Goal: Information Seeking & Learning: Find contact information

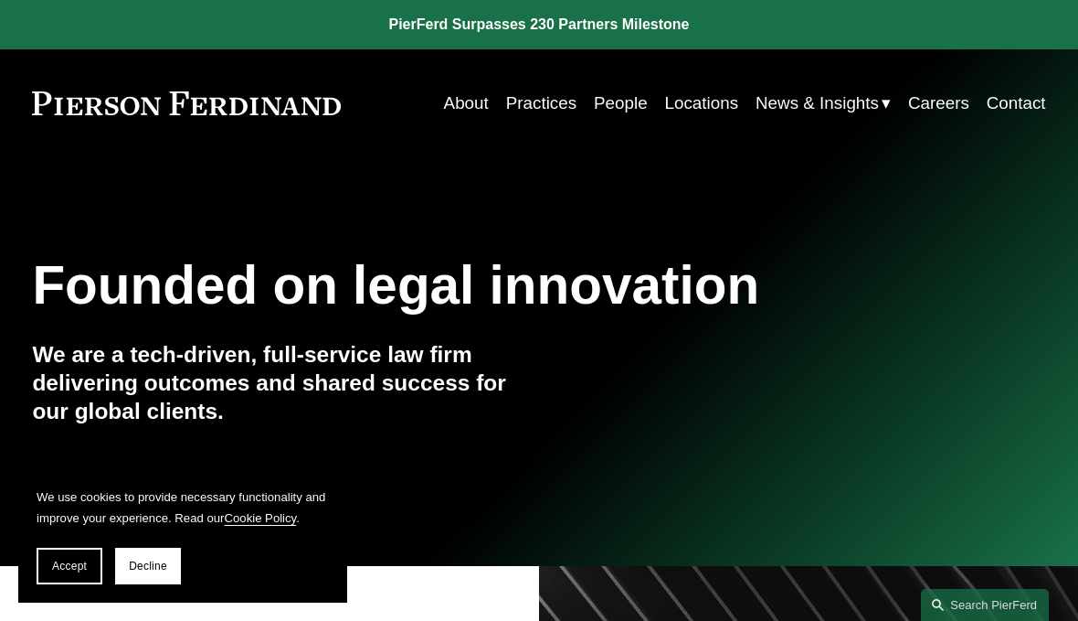
click at [144, 559] on span "Decline" at bounding box center [148, 565] width 38 height 13
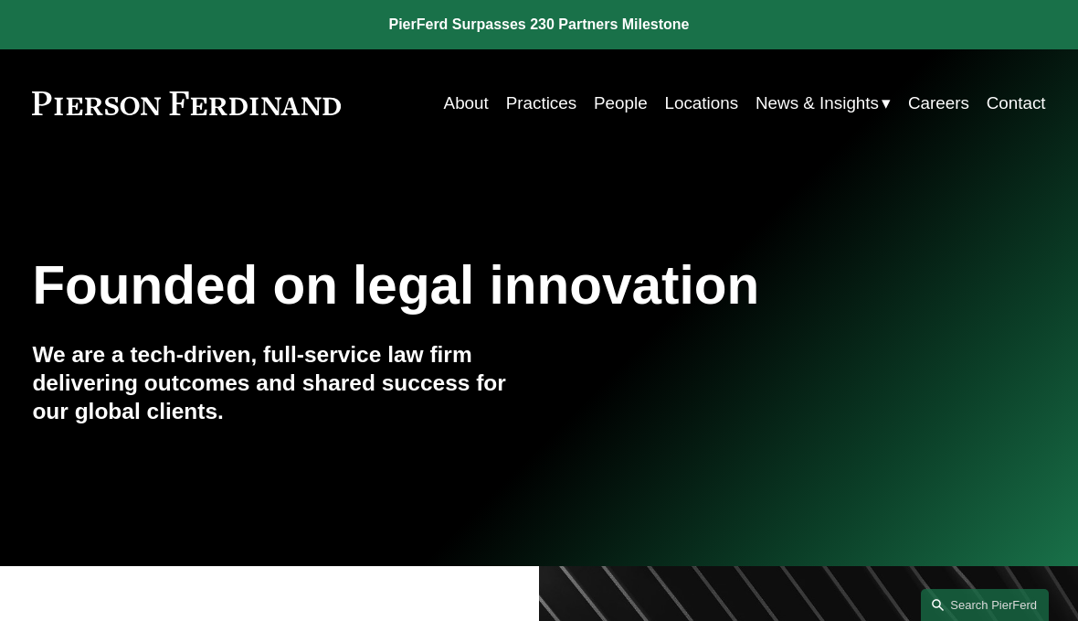
click at [459, 111] on link "About" at bounding box center [466, 103] width 45 height 35
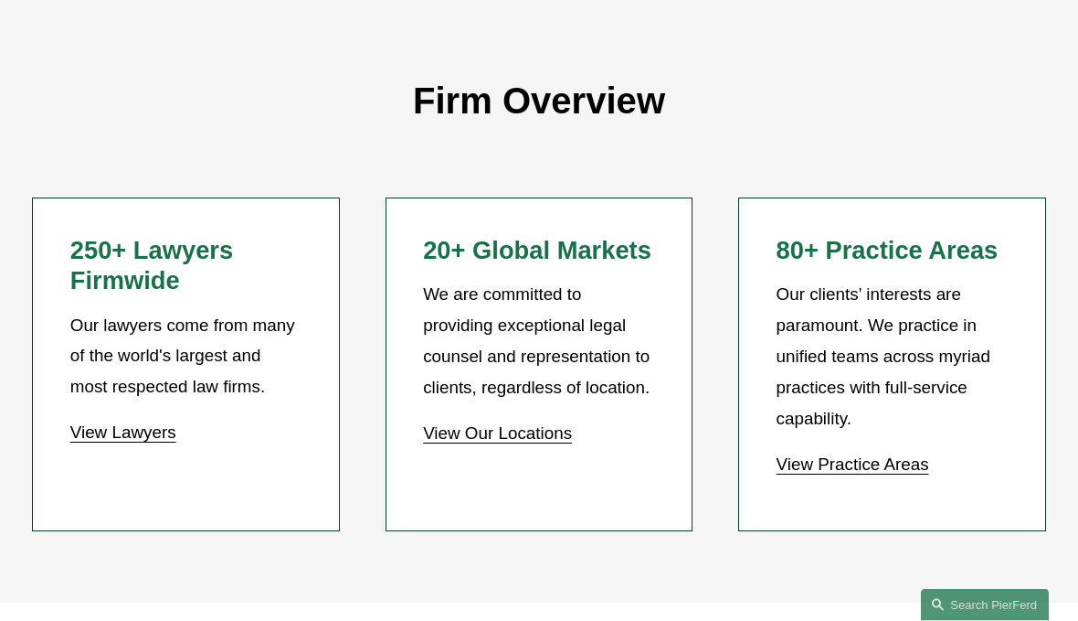
scroll to position [1364, 0]
click at [462, 422] on link "View Our Locations" at bounding box center [497, 431] width 149 height 19
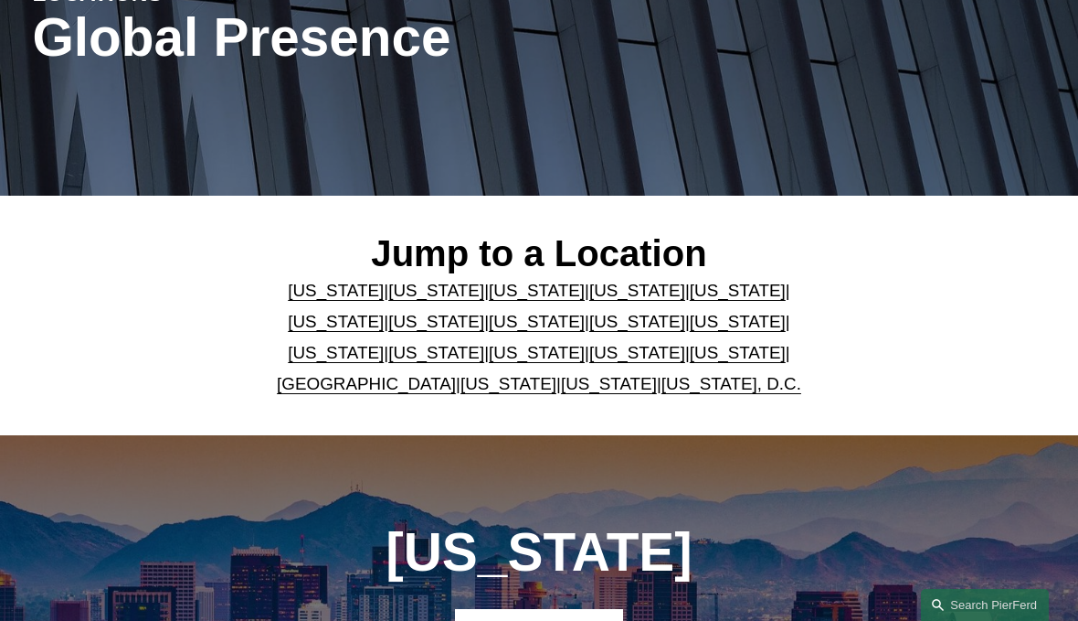
scroll to position [270, 0]
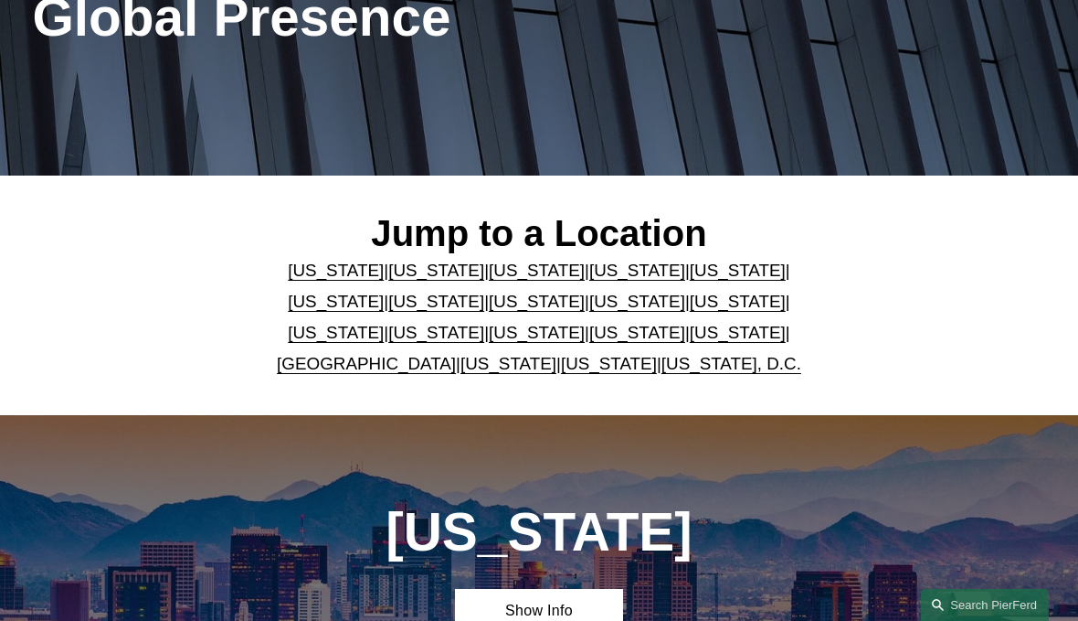
click at [489, 301] on link "[US_STATE]" at bounding box center [537, 301] width 96 height 19
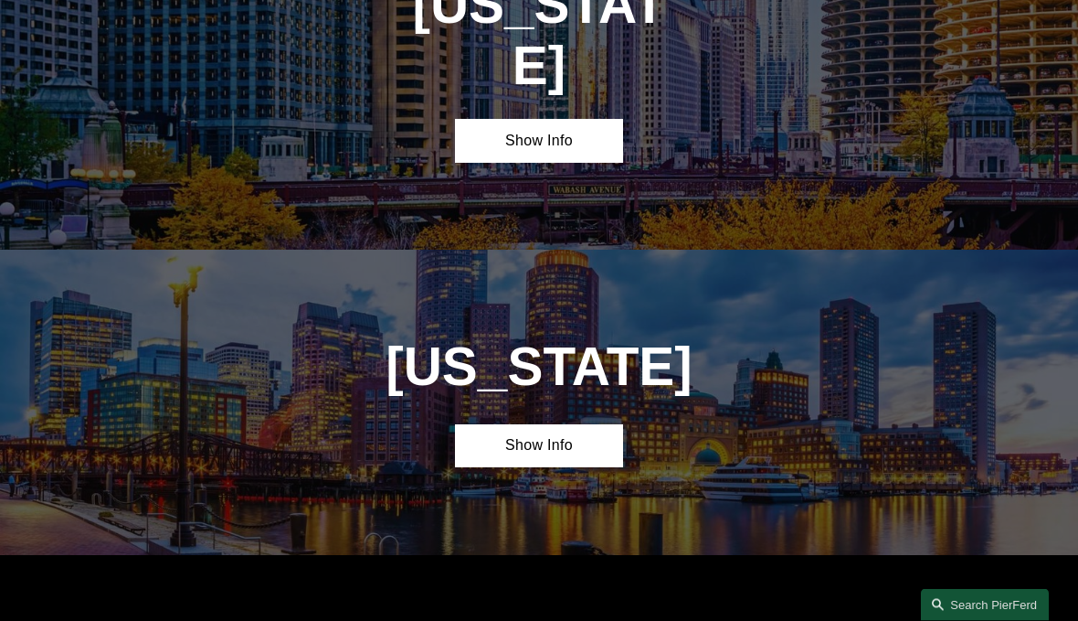
scroll to position [2901, 0]
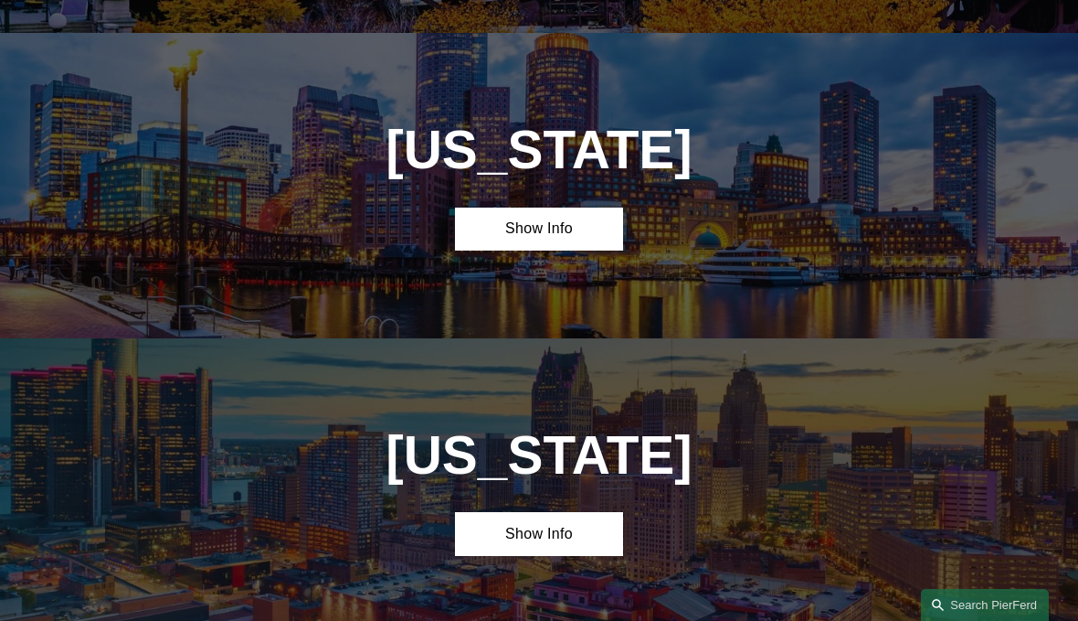
click at [497, 207] on link "Show Info" at bounding box center [539, 229] width 169 height 44
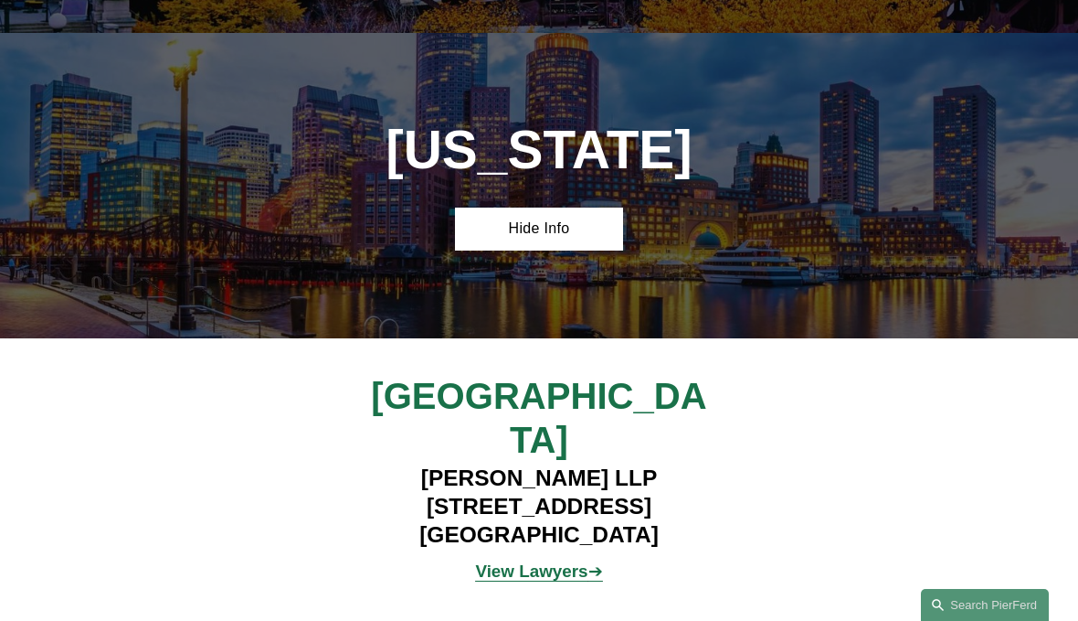
click at [521, 561] on strong "View Lawyers" at bounding box center [531, 570] width 112 height 19
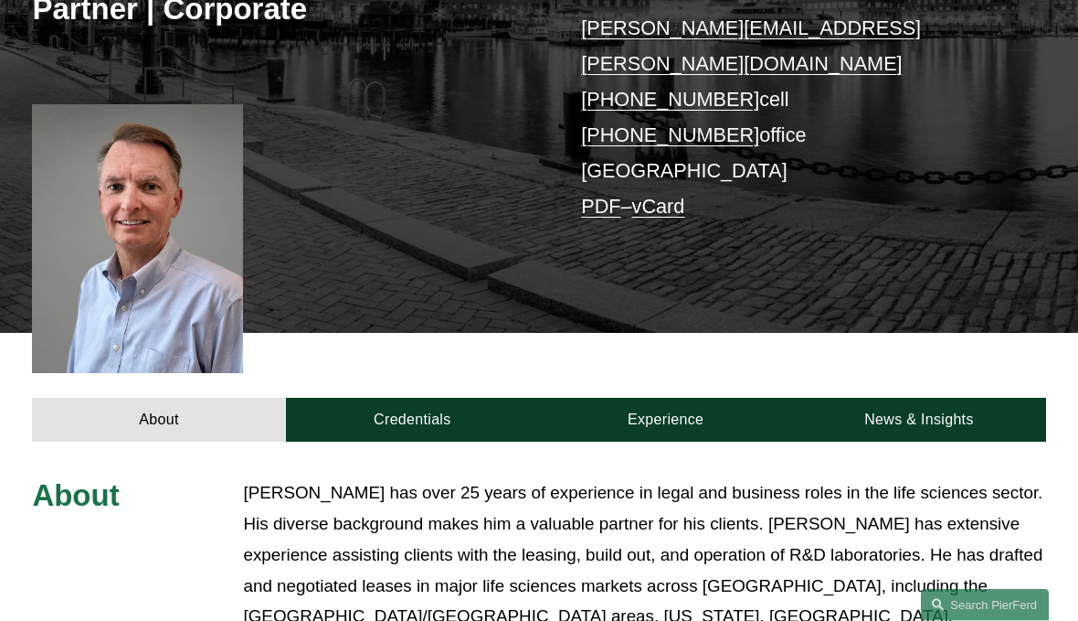
scroll to position [313, 0]
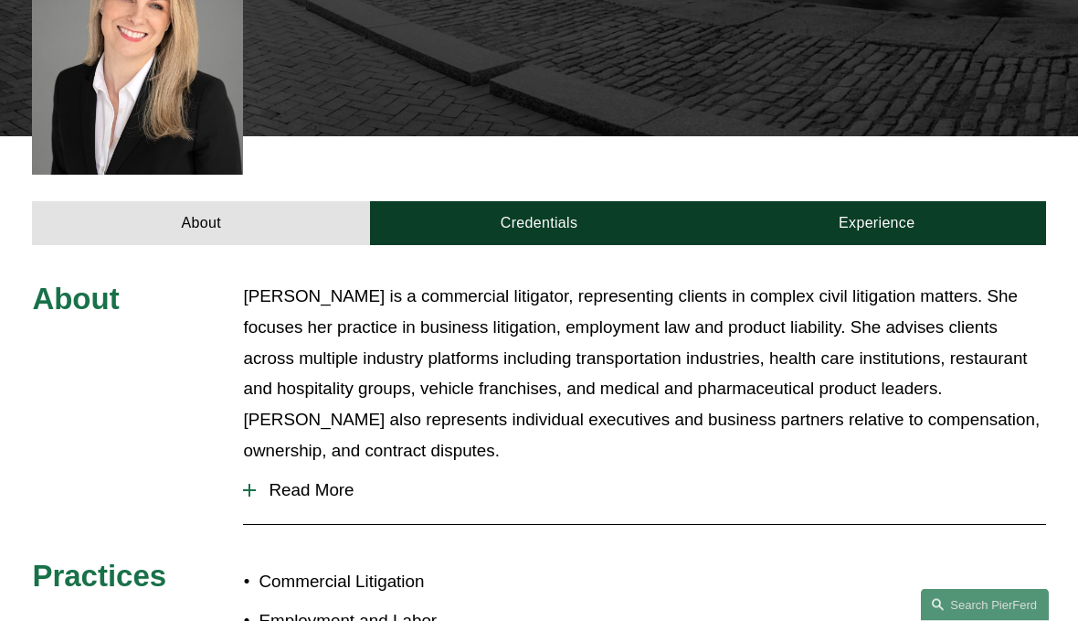
scroll to position [525, 0]
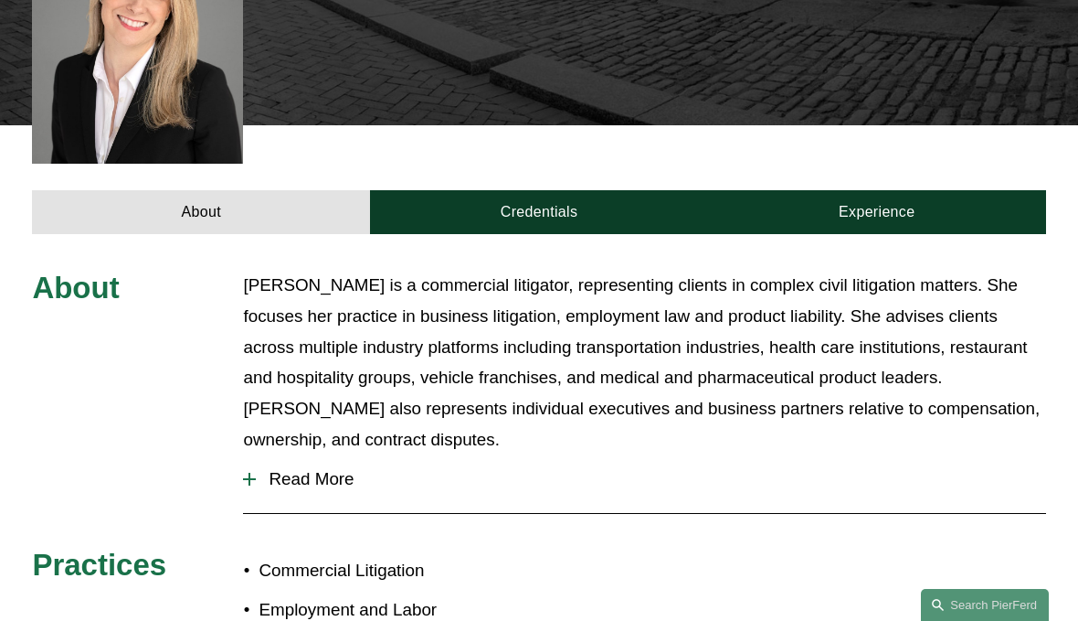
click at [262, 469] on span "Read More" at bounding box center [651, 479] width 790 height 20
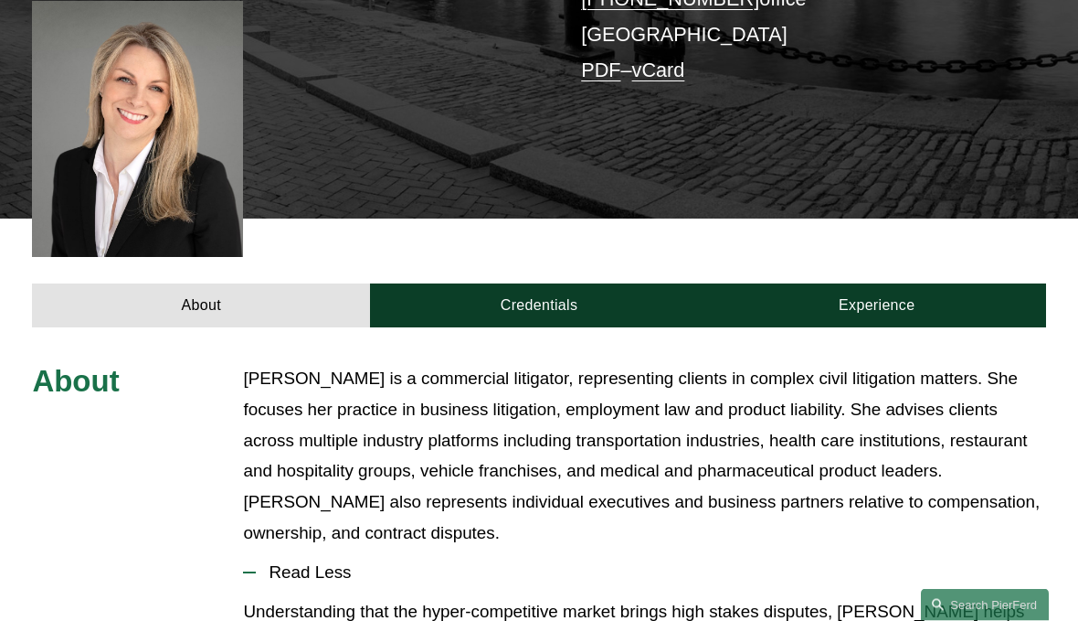
scroll to position [432, 0]
click at [539, 283] on link "Credentials" at bounding box center [539, 305] width 338 height 44
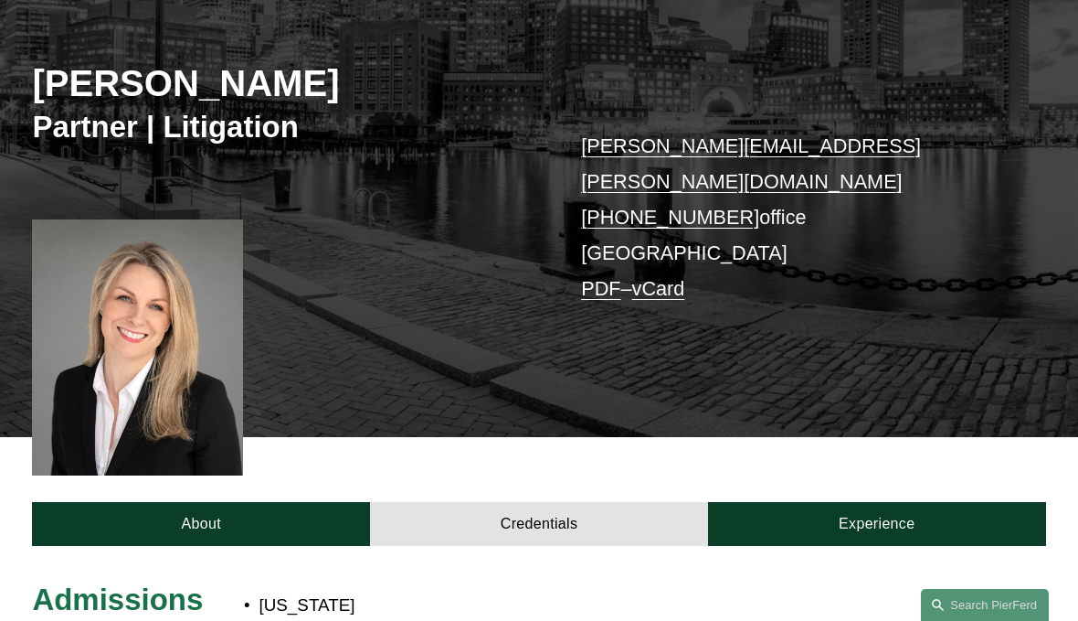
scroll to position [212, 0]
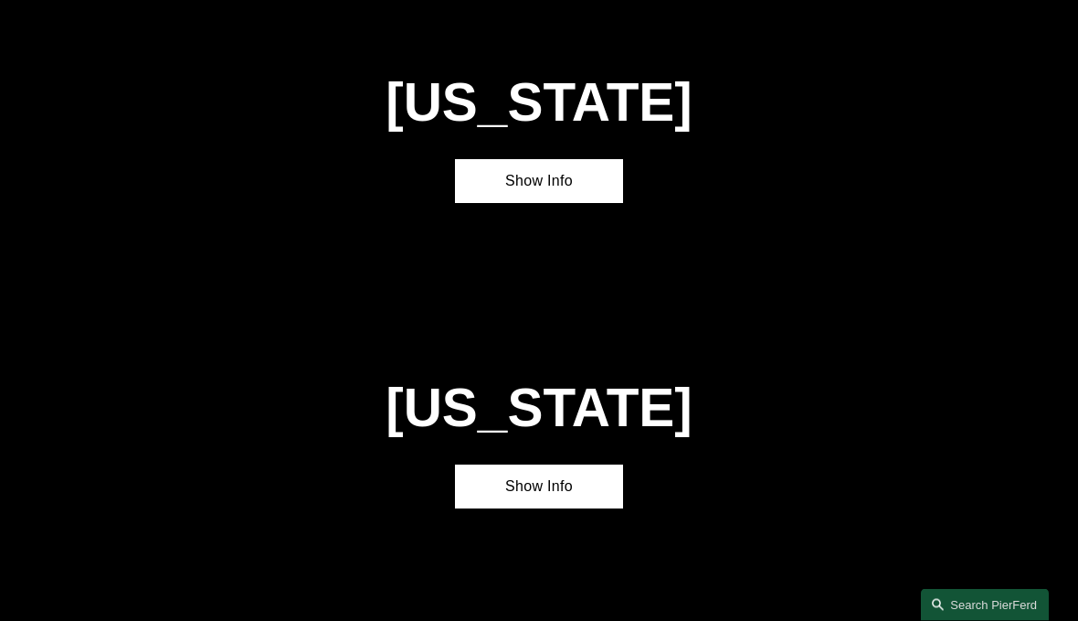
scroll to position [3559, 0]
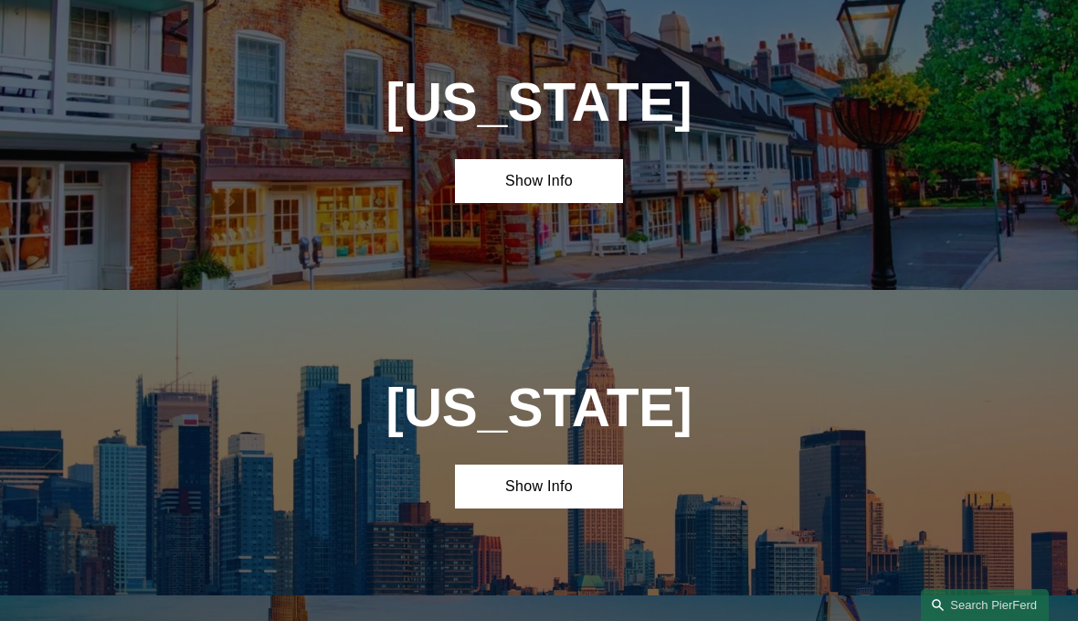
click at [542, 464] on link "Show Info" at bounding box center [539, 486] width 169 height 44
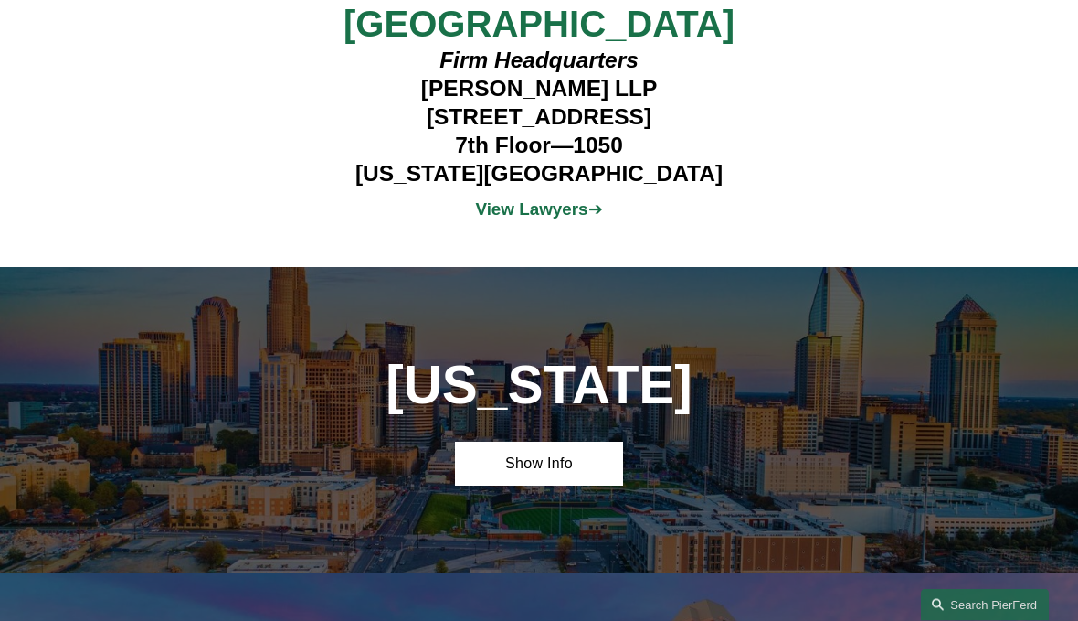
scroll to position [4249, 0]
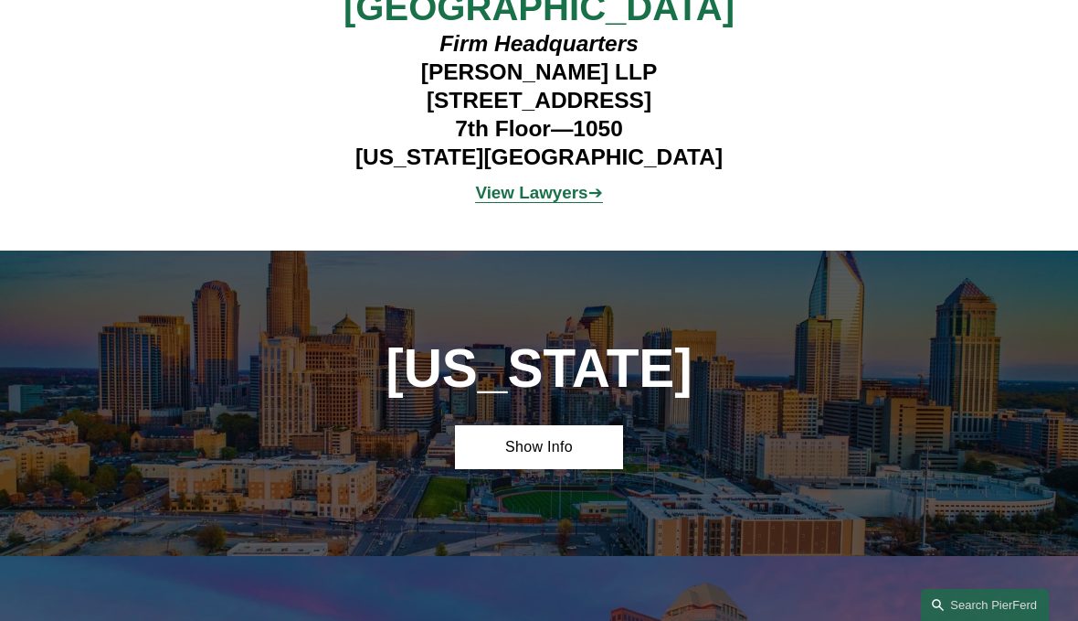
click at [525, 183] on strong "View Lawyers" at bounding box center [531, 192] width 112 height 19
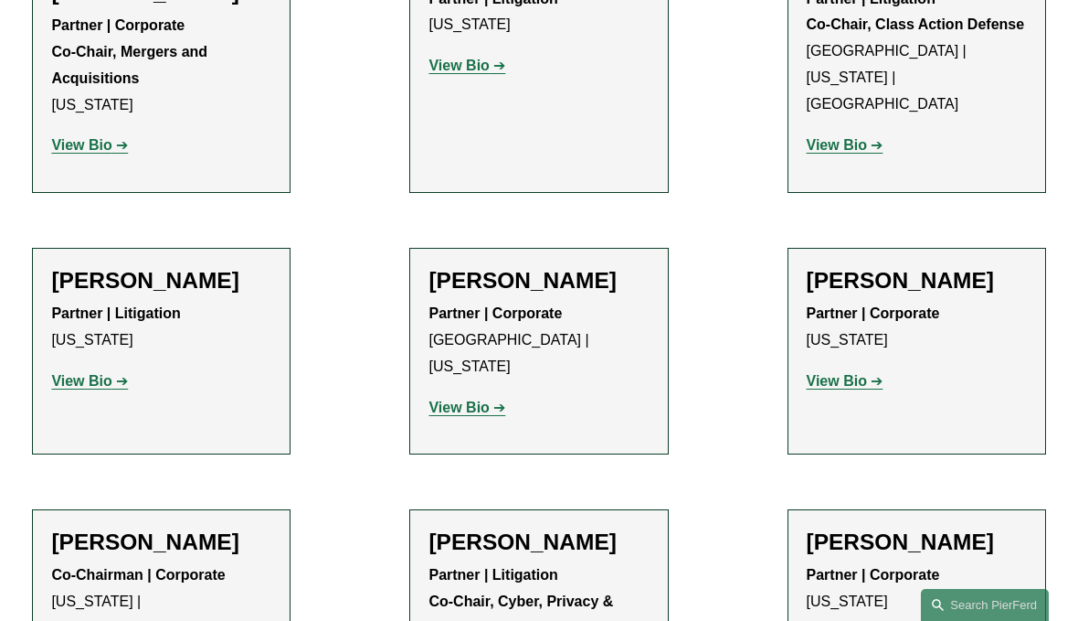
scroll to position [5227, 0]
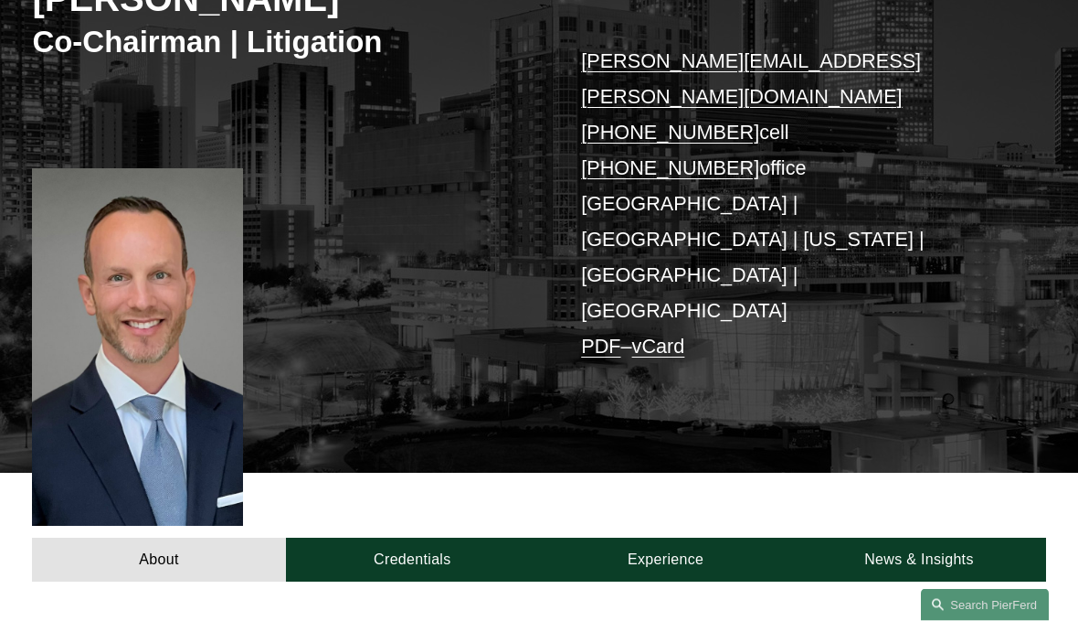
scroll to position [299, 0]
click at [411, 537] on link "Credentials" at bounding box center [412, 559] width 253 height 44
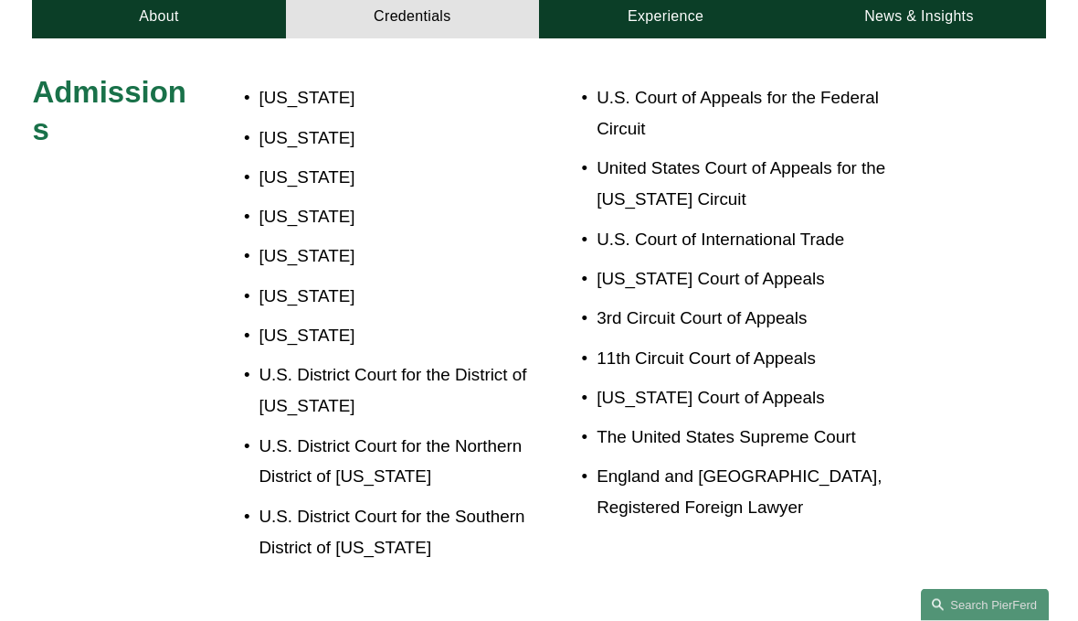
scroll to position [830, 0]
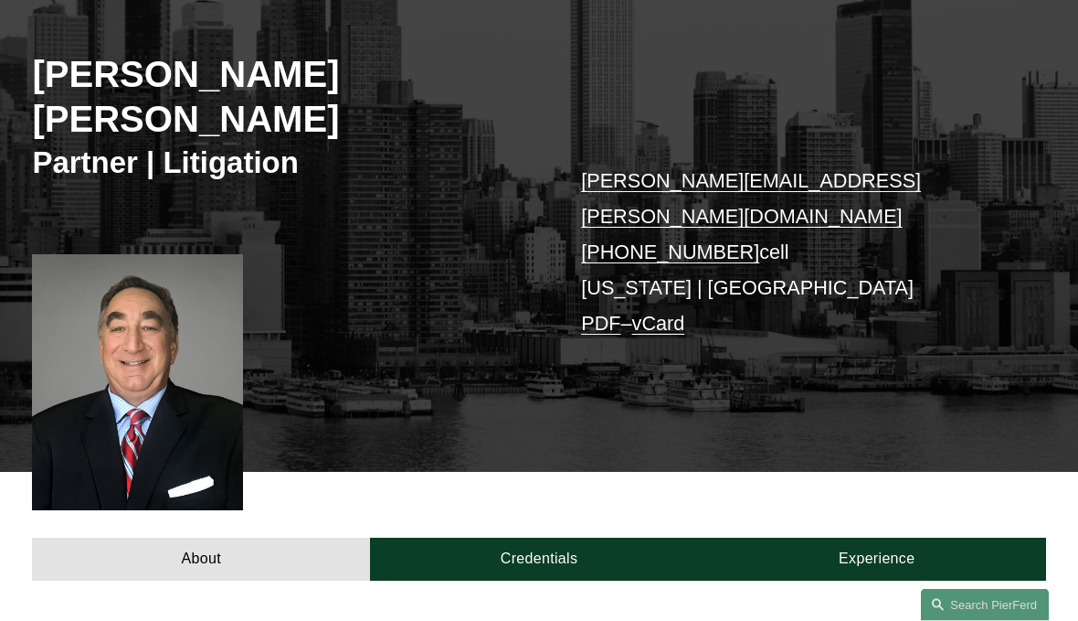
scroll to position [223, 0]
click at [451, 537] on link "Credentials" at bounding box center [539, 559] width 338 height 44
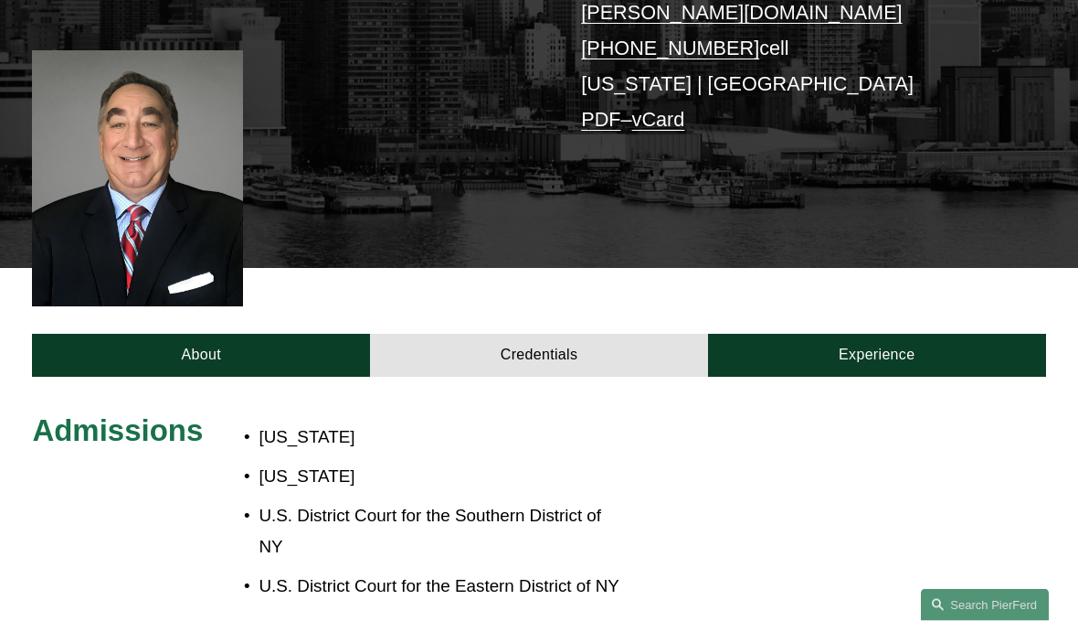
scroll to position [408, 0]
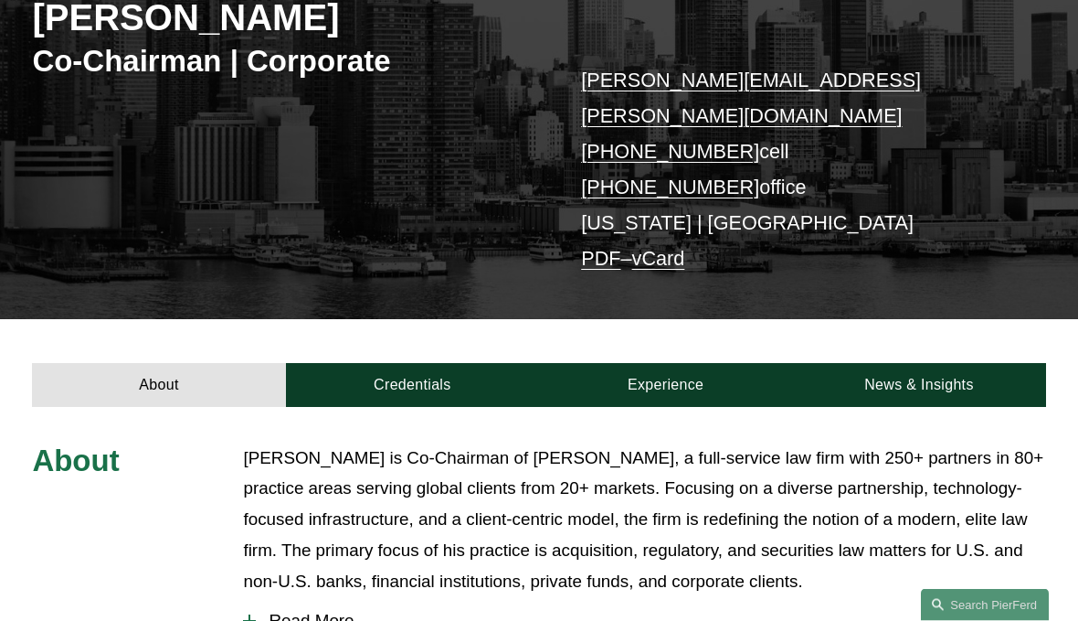
scroll to position [280, 0]
click at [383, 363] on link "Credentials" at bounding box center [412, 385] width 253 height 44
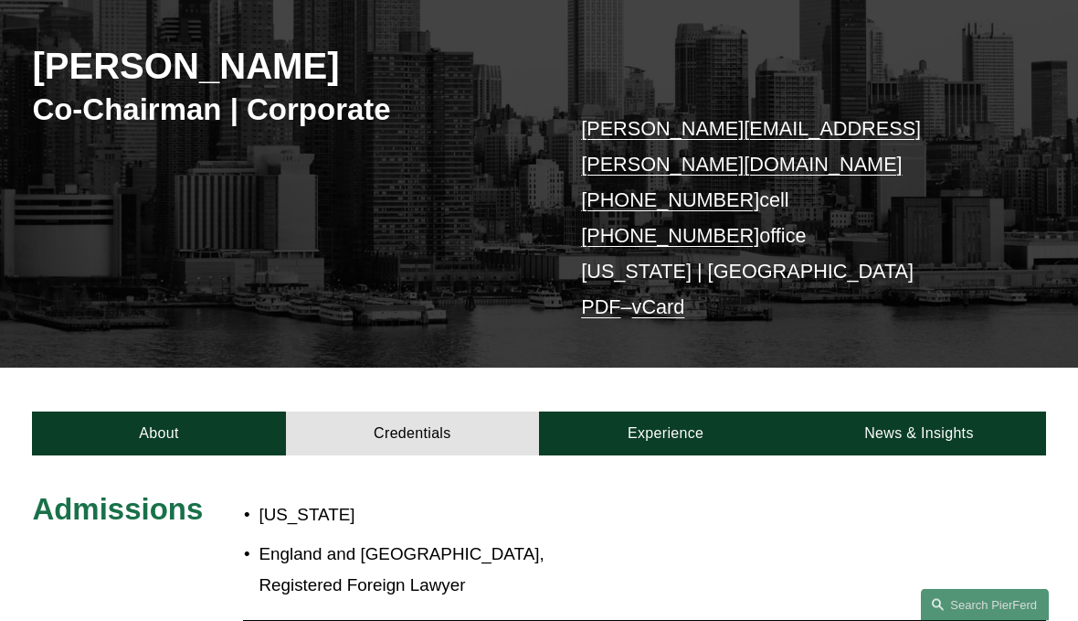
scroll to position [199, 0]
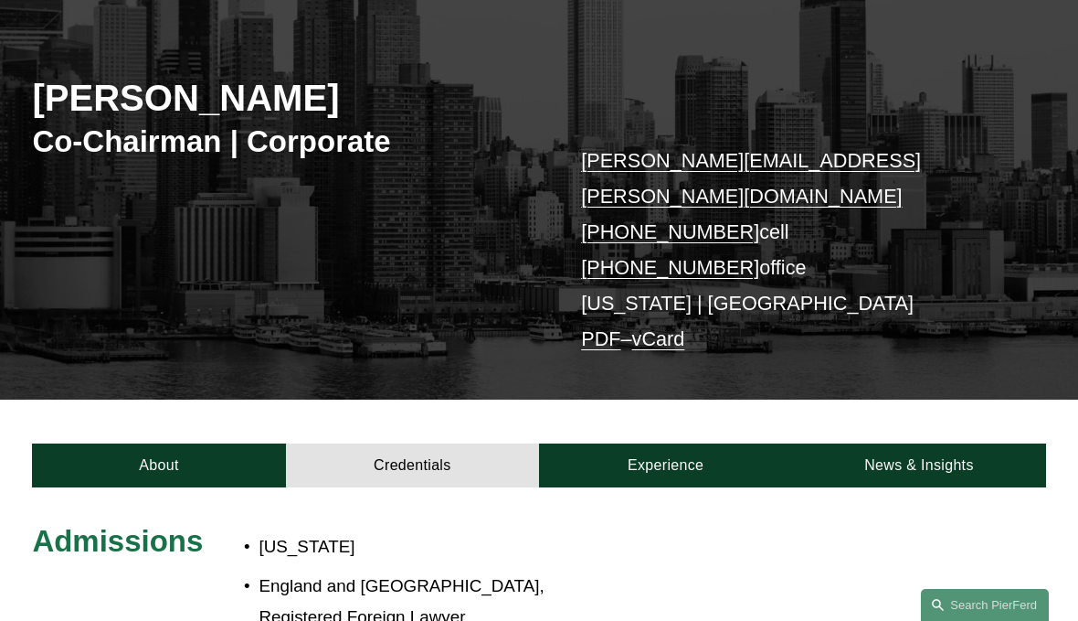
click at [628, 443] on link "Experience" at bounding box center [665, 465] width 253 height 44
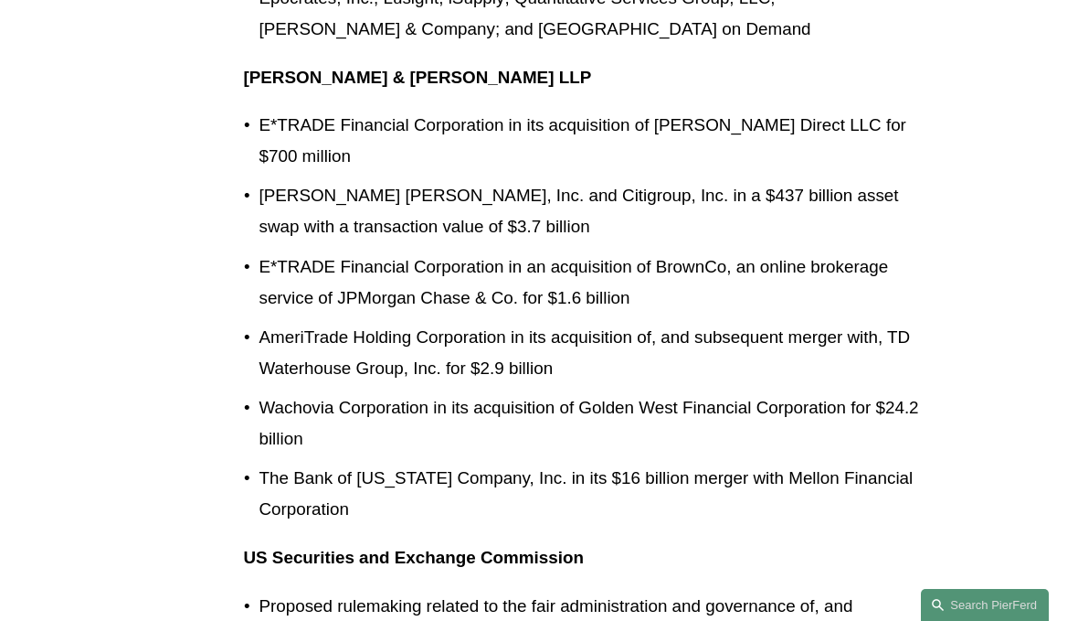
scroll to position [1699, 0]
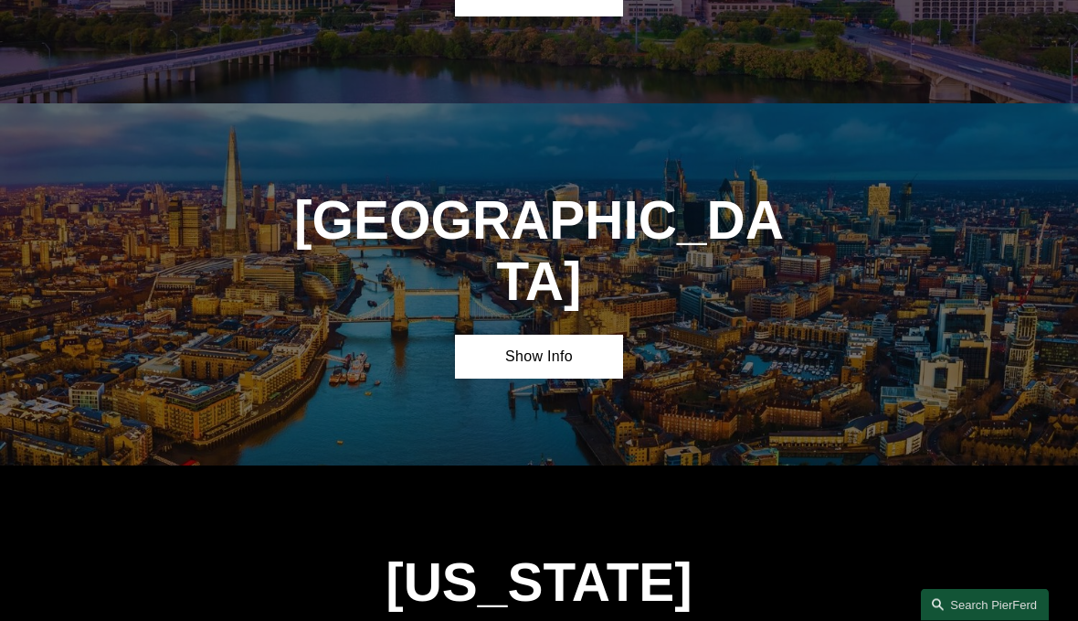
scroll to position [5373, 0]
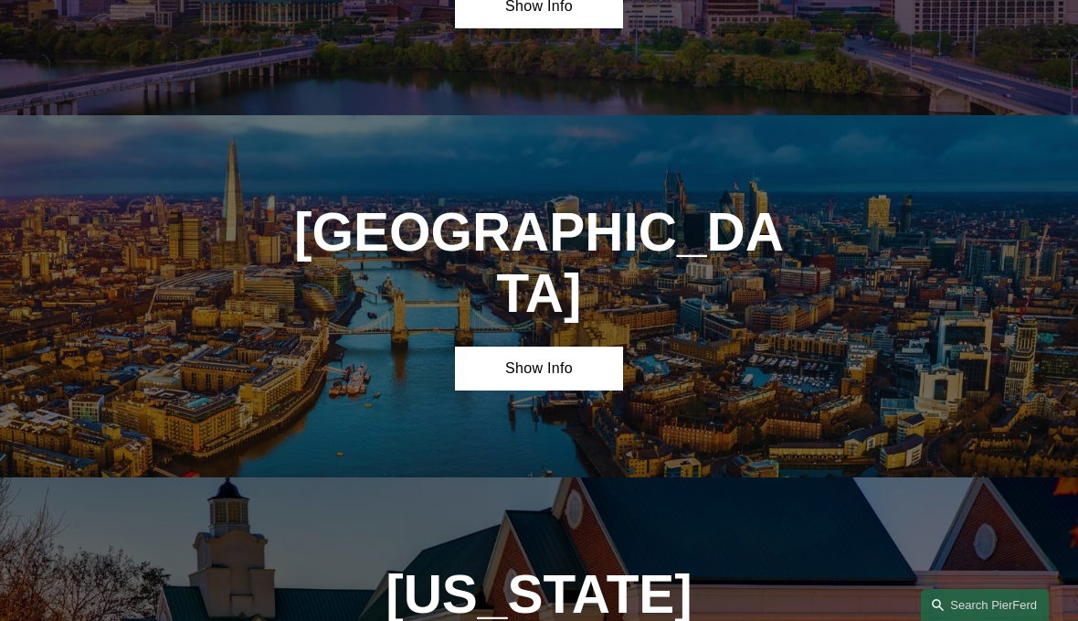
click at [526, 346] on link "Show Info" at bounding box center [539, 368] width 169 height 44
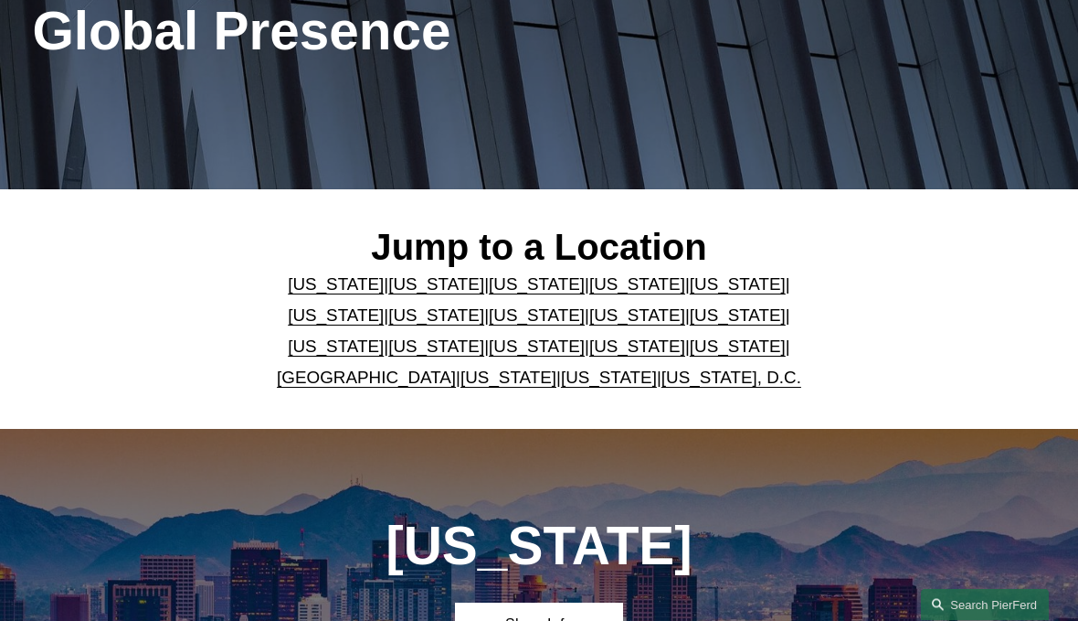
scroll to position [256, 0]
click at [589, 280] on link "[US_STATE]" at bounding box center [637, 283] width 96 height 19
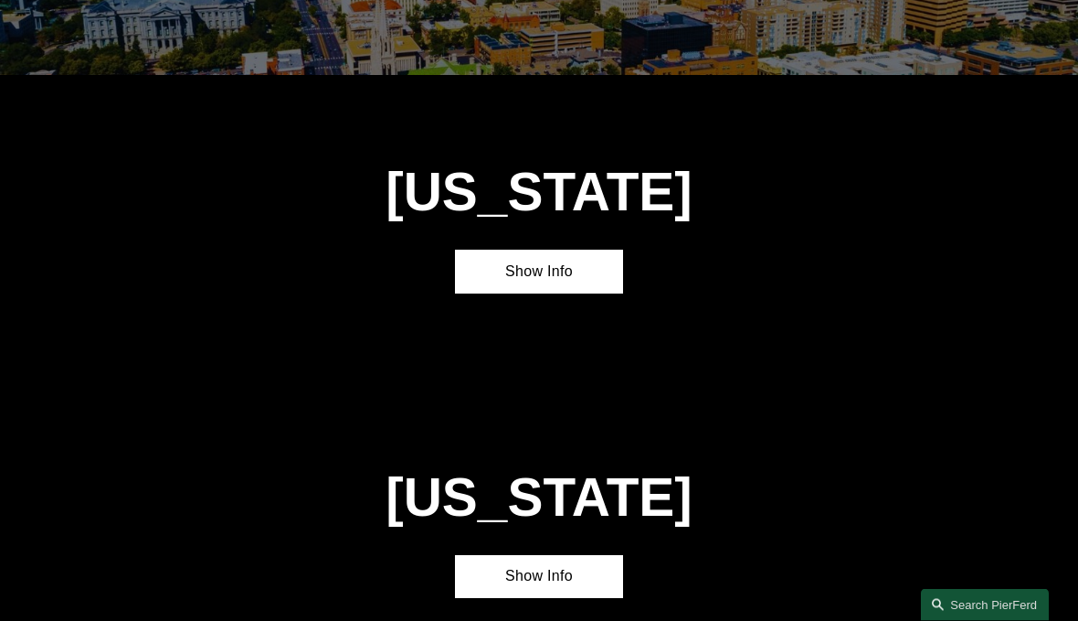
scroll to position [1681, 0]
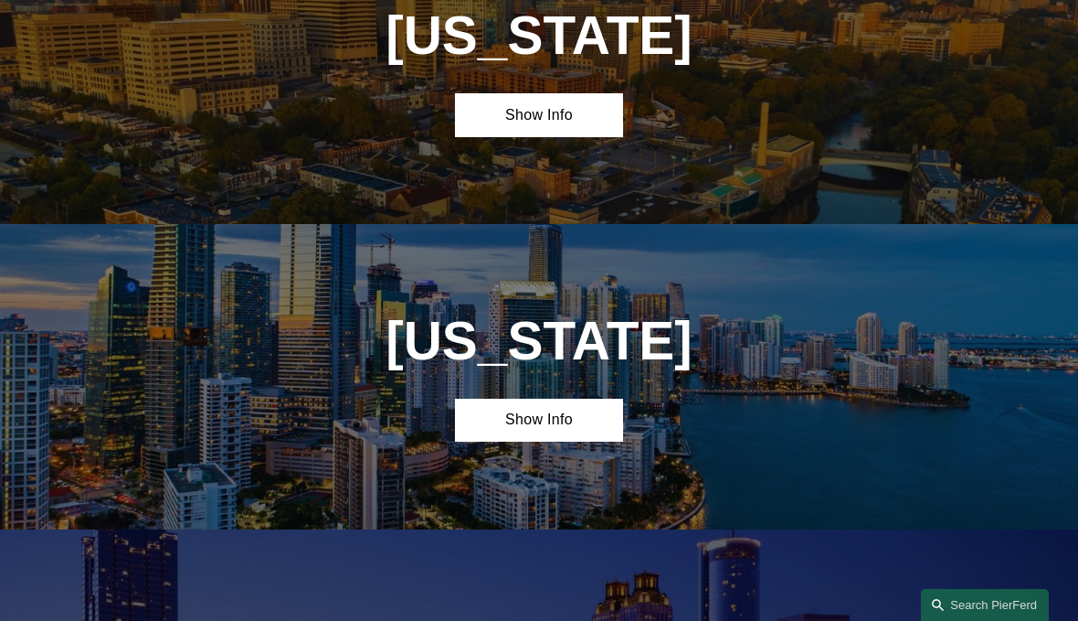
click at [517, 114] on link "Show Info" at bounding box center [539, 115] width 169 height 44
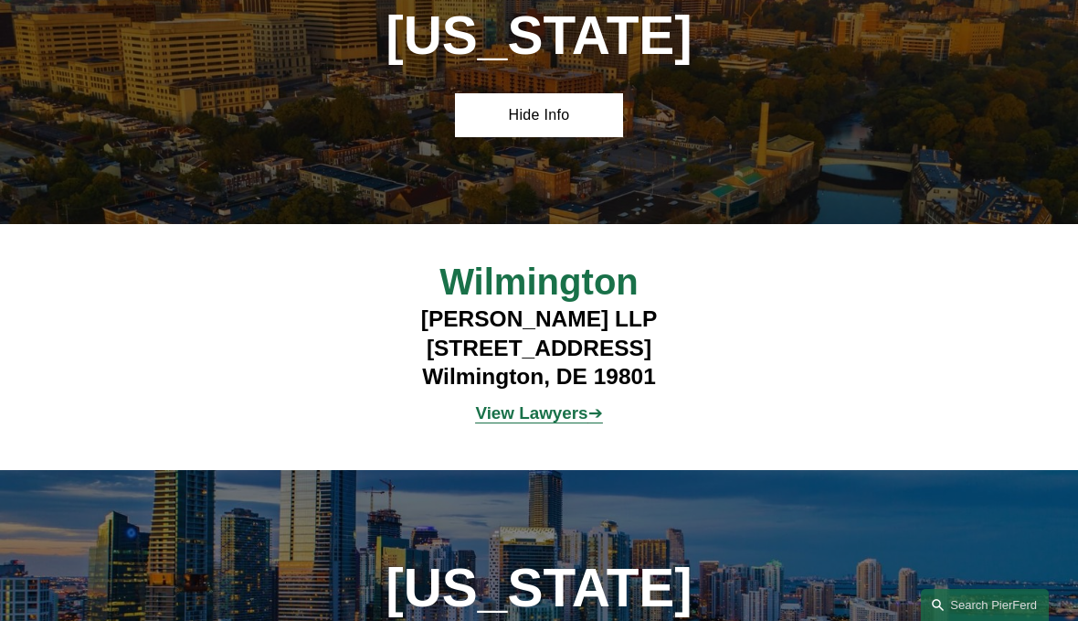
click at [514, 416] on strong "View Lawyers" at bounding box center [531, 412] width 112 height 19
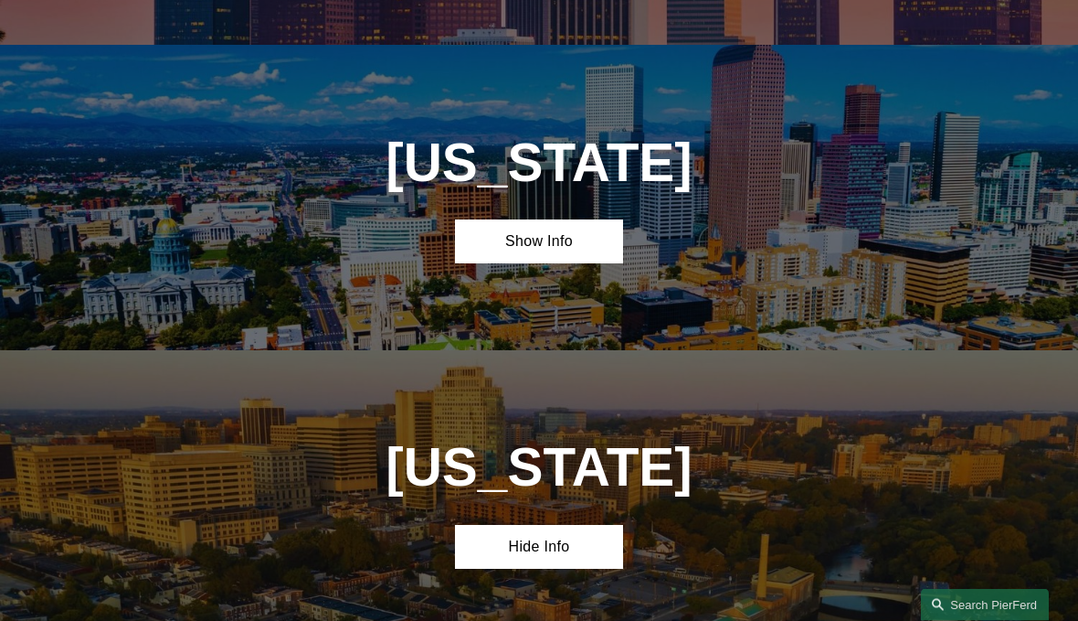
scroll to position [1242, 0]
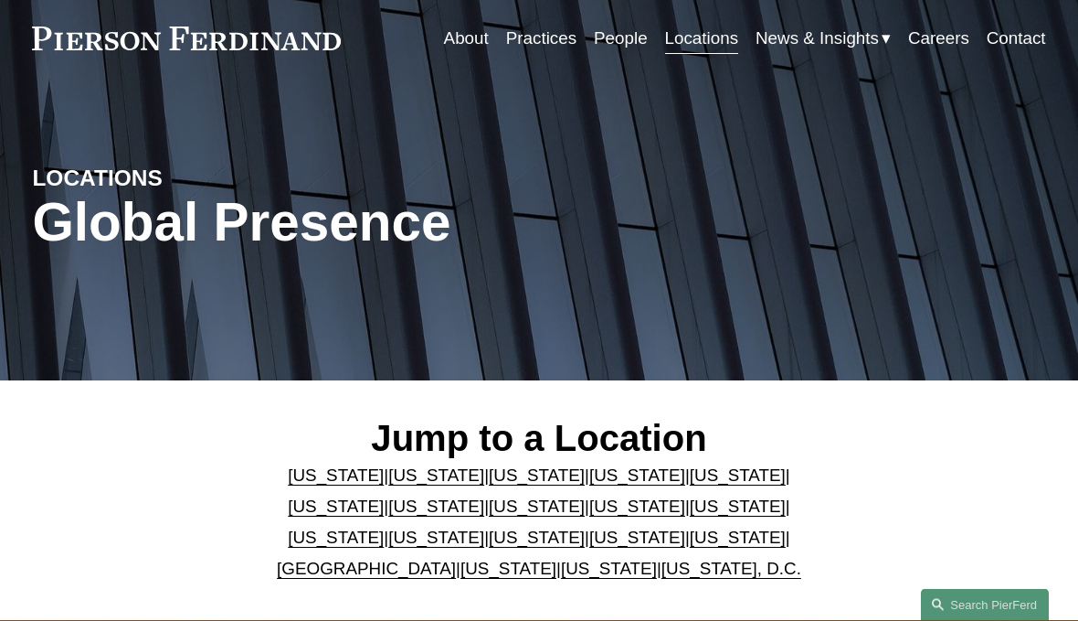
scroll to position [56, 0]
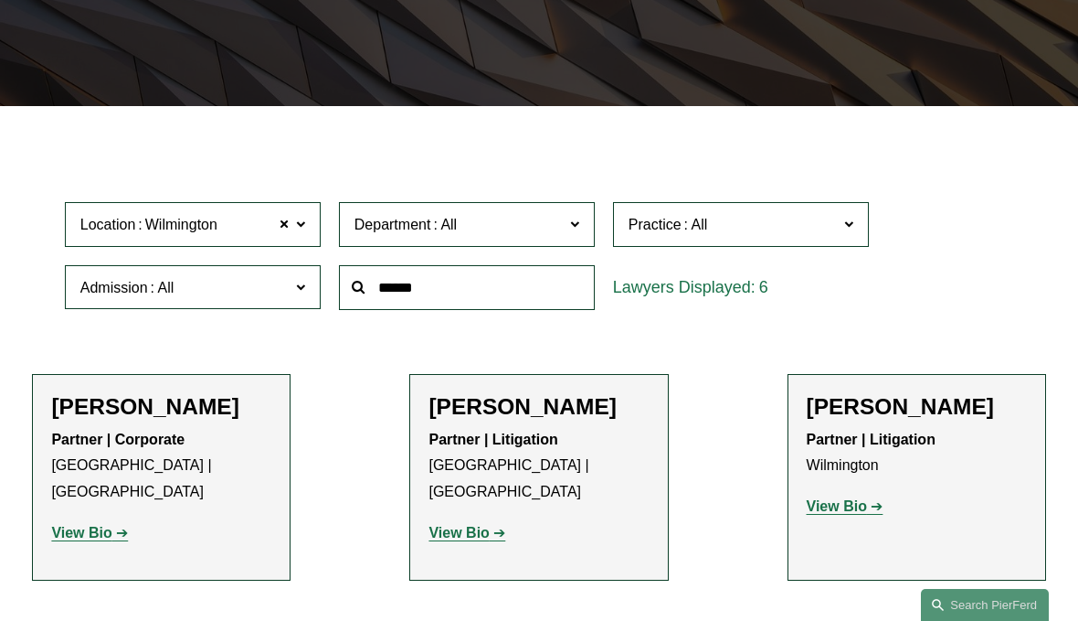
scroll to position [295, 0]
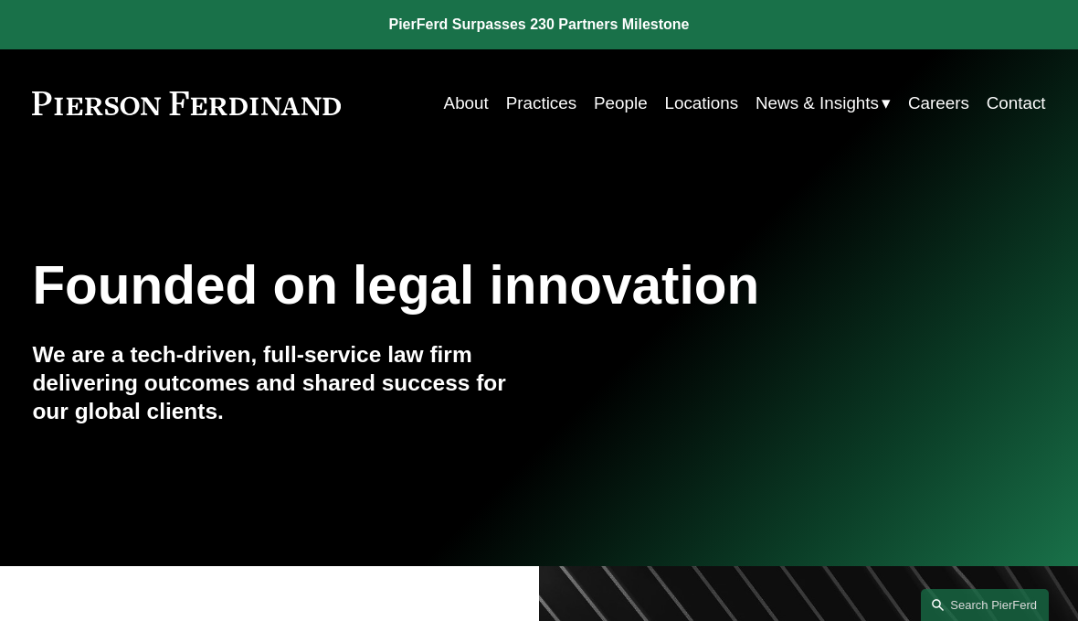
click at [706, 97] on link "Locations" at bounding box center [702, 103] width 74 height 35
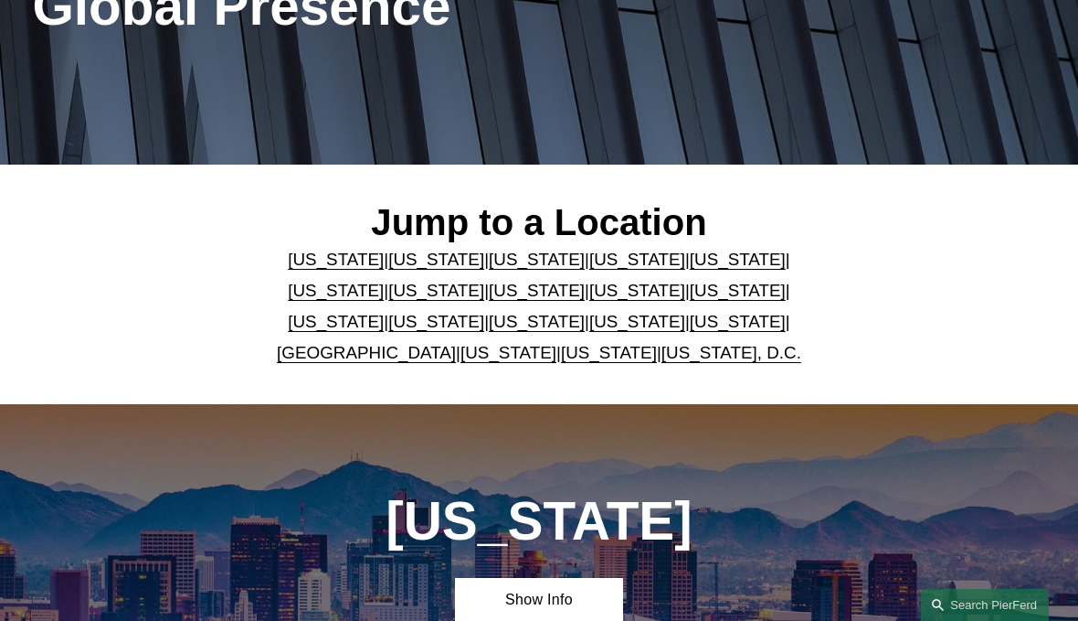
click at [687, 359] on link "[US_STATE], D.C." at bounding box center [732, 352] width 140 height 19
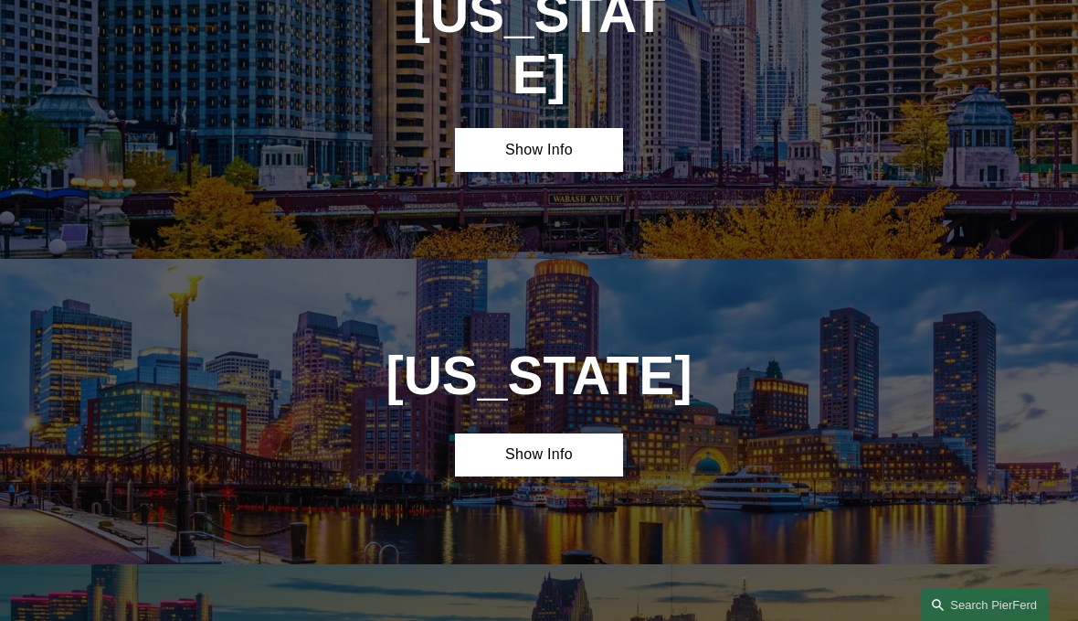
scroll to position [6220, 0]
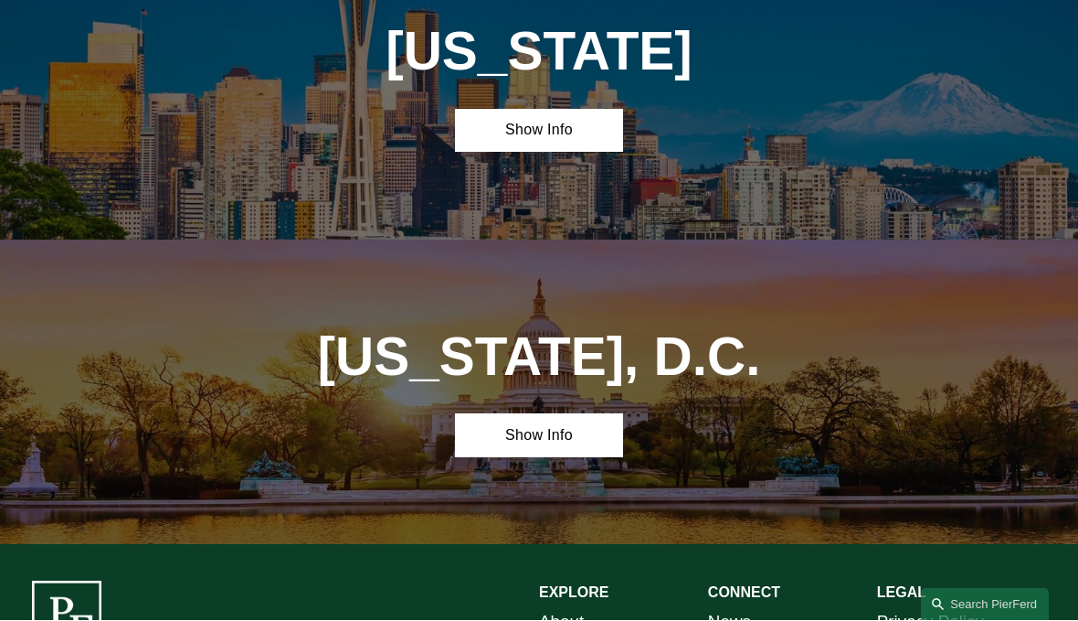
click at [496, 414] on link "Show Info" at bounding box center [539, 436] width 169 height 44
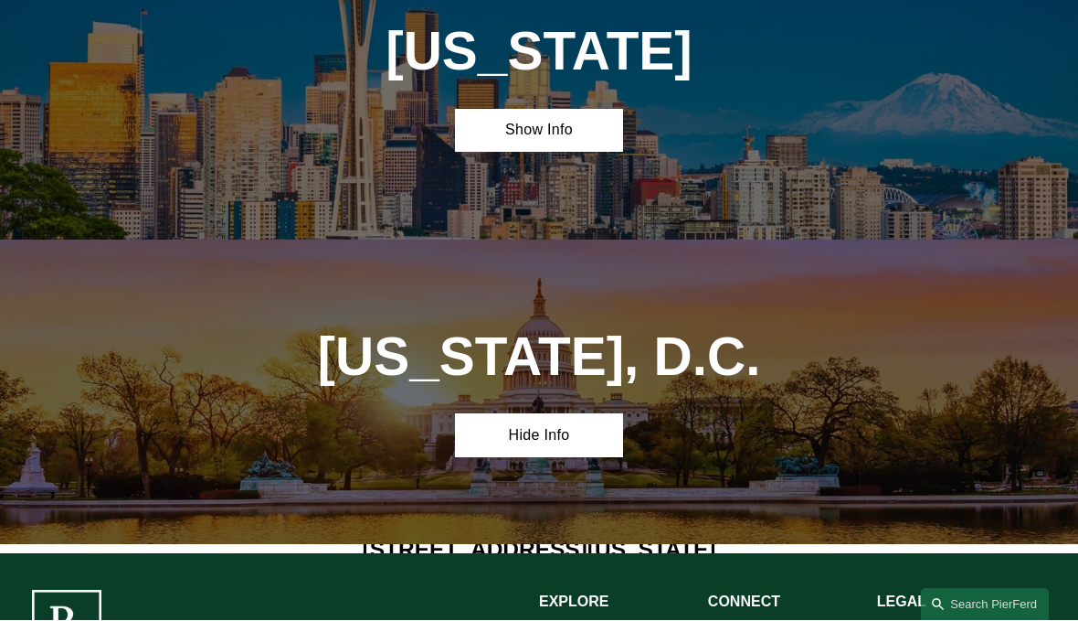
scroll to position [6221, 0]
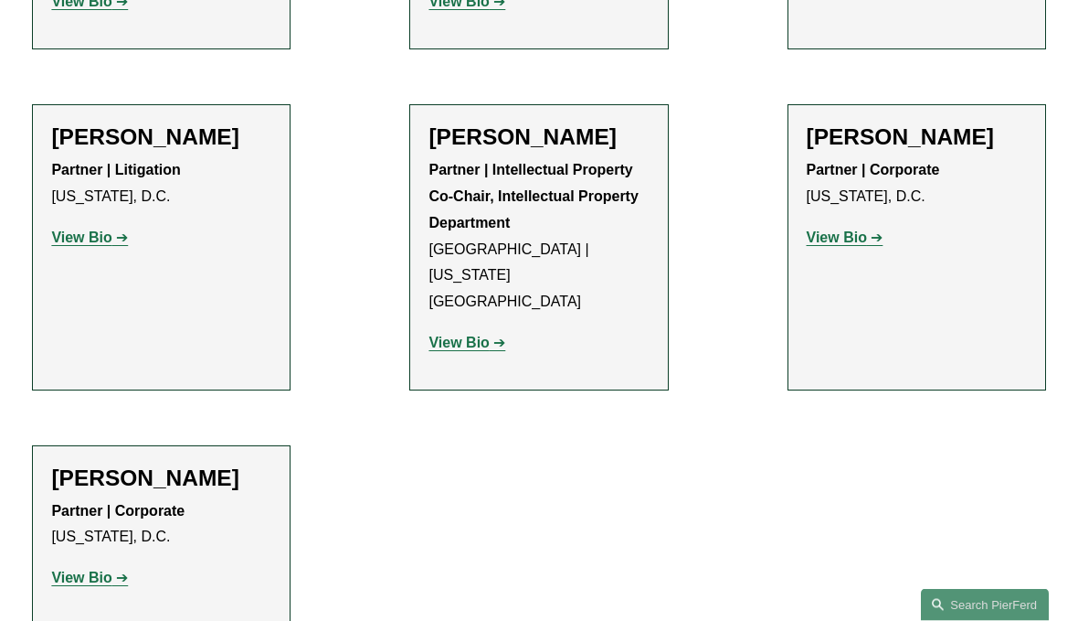
scroll to position [2169, 0]
